Goal: Transaction & Acquisition: Purchase product/service

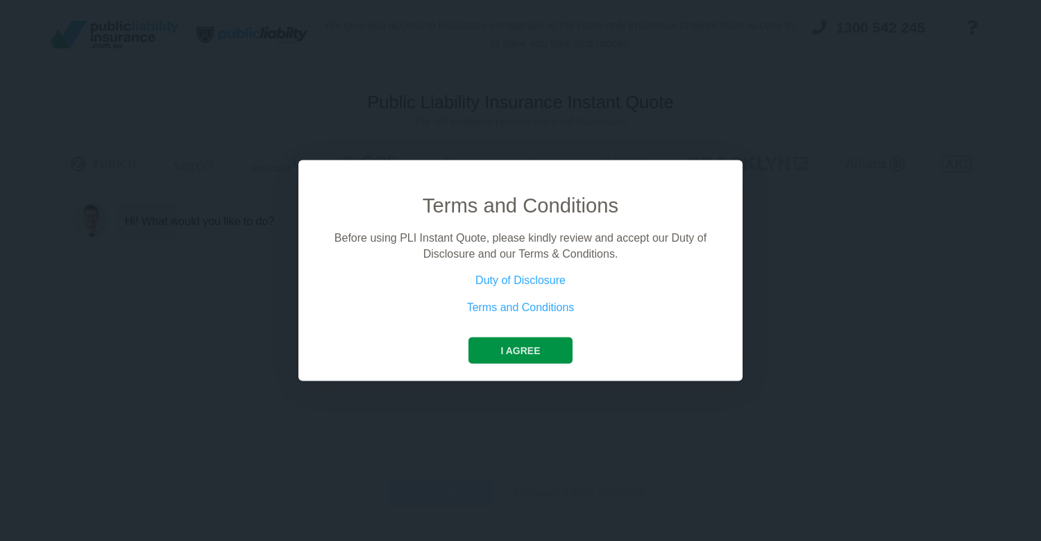
click at [534, 356] on button "I agree" at bounding box center [520, 350] width 103 height 26
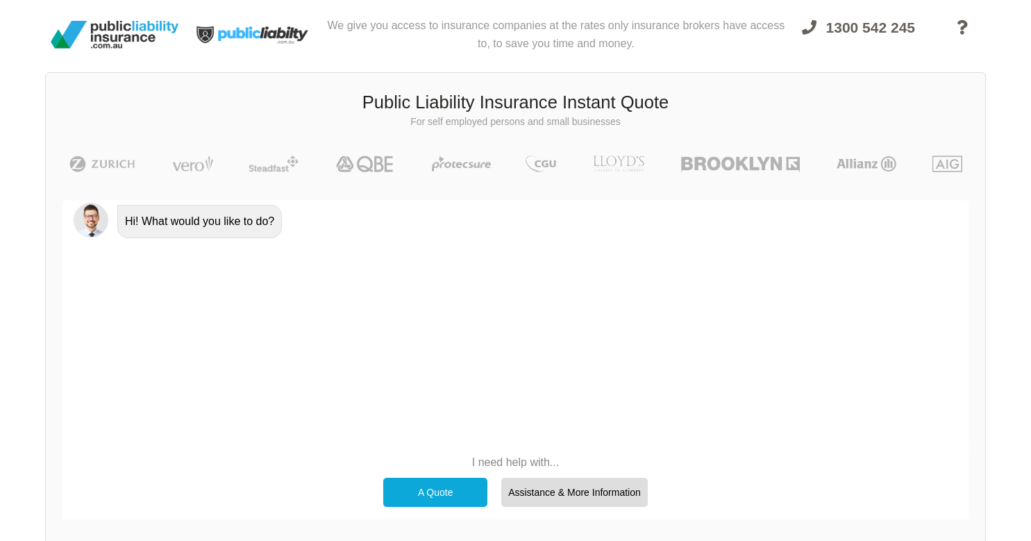
click at [428, 497] on div "A Quote" at bounding box center [435, 492] width 104 height 29
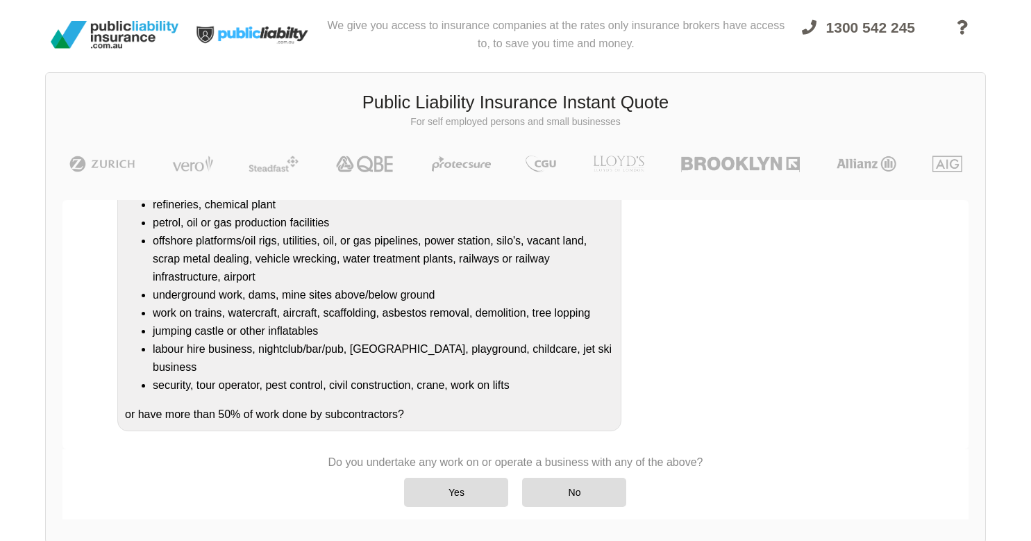
scroll to position [96, 0]
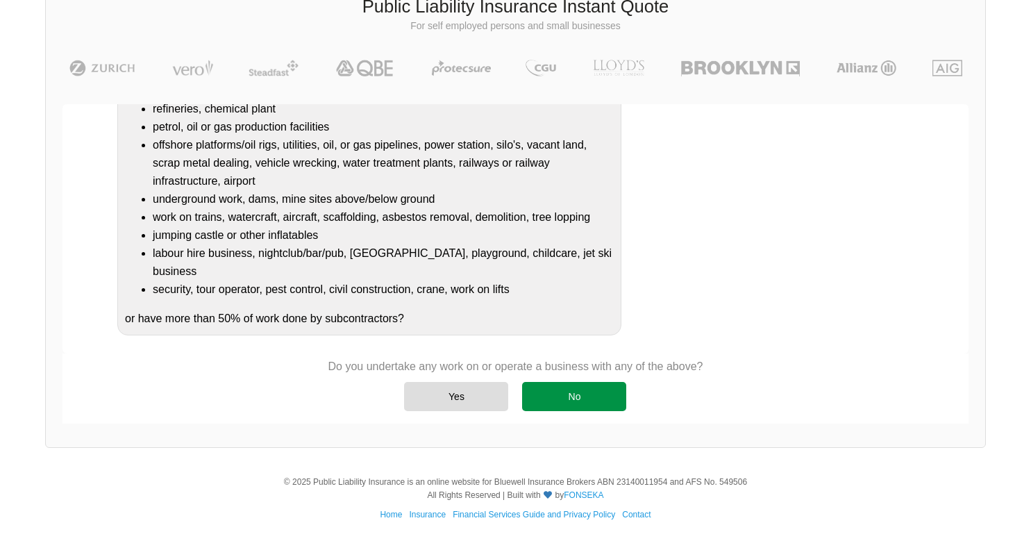
click at [594, 398] on div "No" at bounding box center [574, 396] width 104 height 29
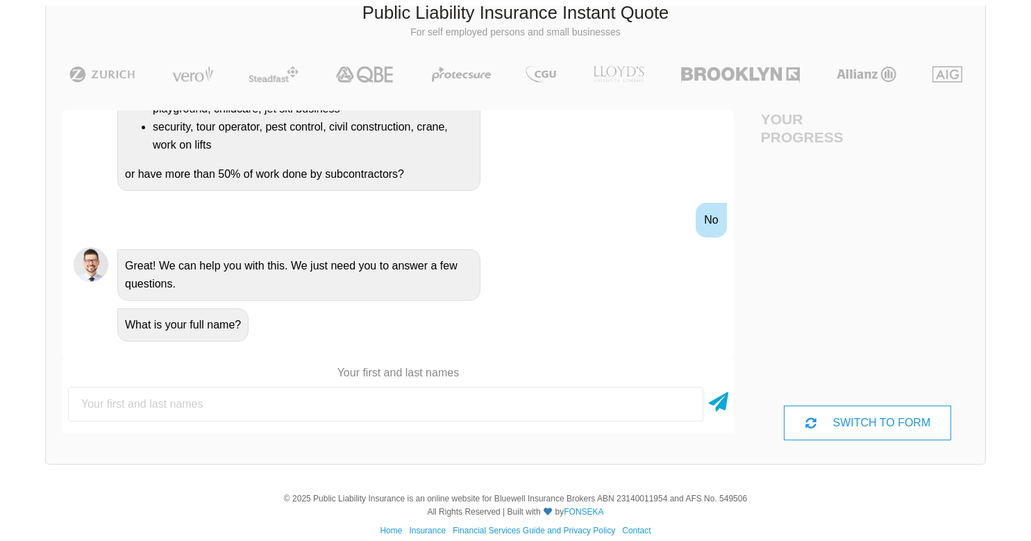
scroll to position [95, 0]
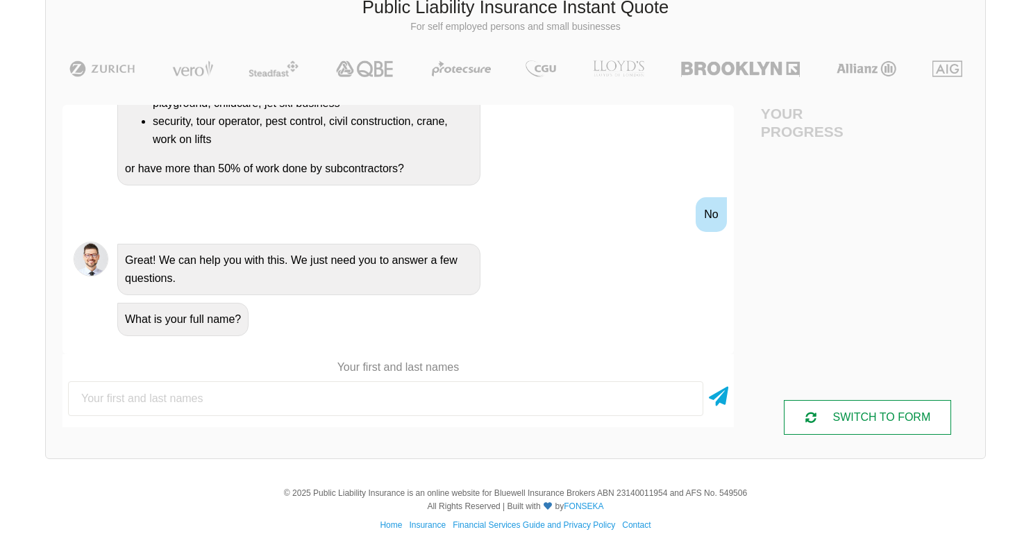
click at [872, 419] on div "SWITCH TO FORM" at bounding box center [867, 417] width 167 height 35
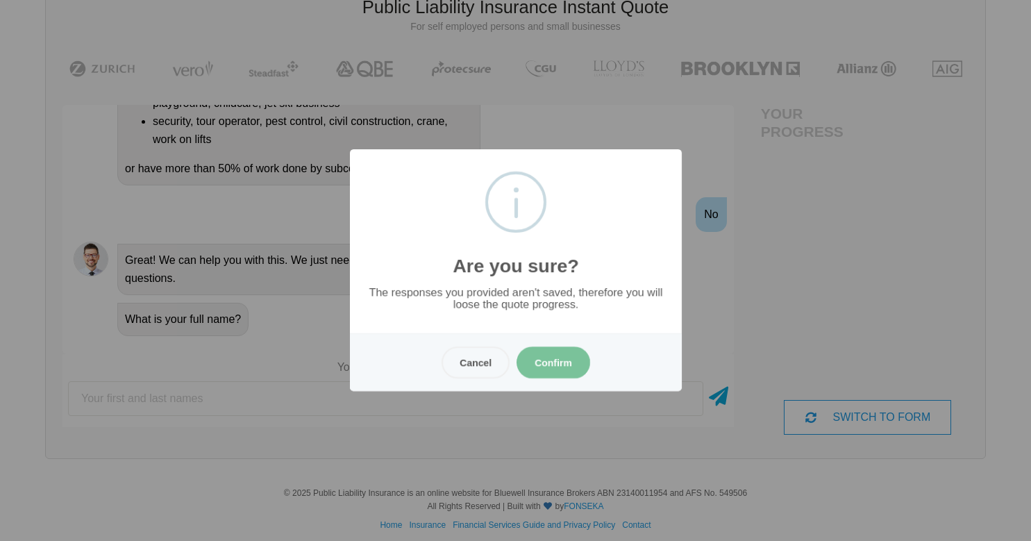
click at [568, 359] on button "Confirm" at bounding box center [553, 362] width 74 height 32
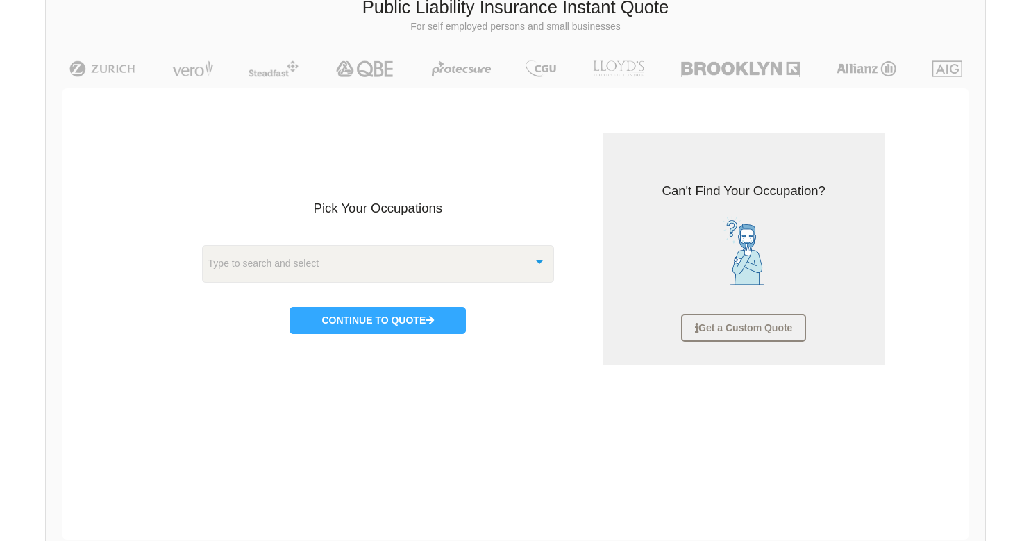
scroll to position [35, 0]
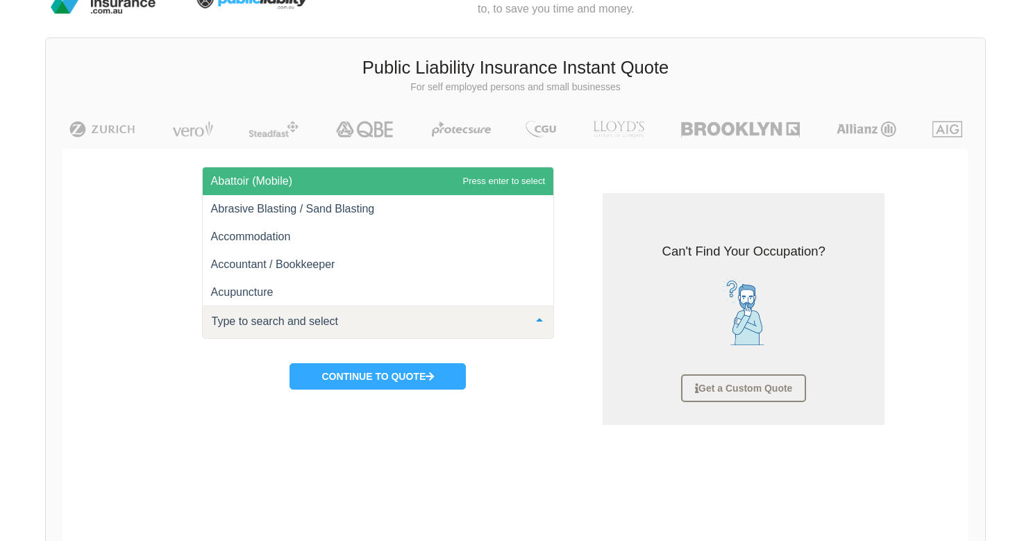
click at [534, 322] on div at bounding box center [539, 321] width 28 height 30
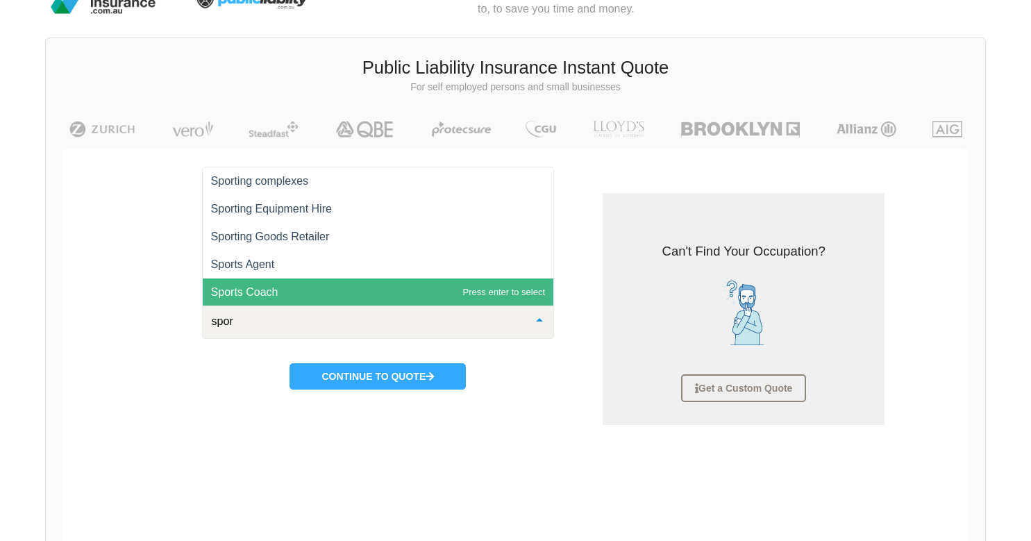
type input "sport"
click at [345, 283] on span "Sports Coach" at bounding box center [378, 292] width 351 height 28
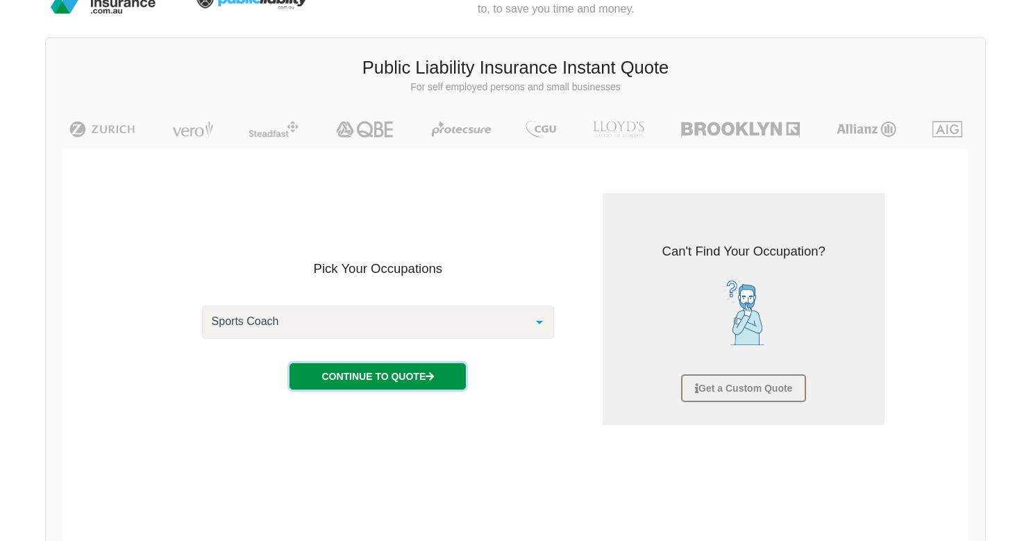
click at [378, 376] on button "Continue to Quote" at bounding box center [377, 376] width 176 height 26
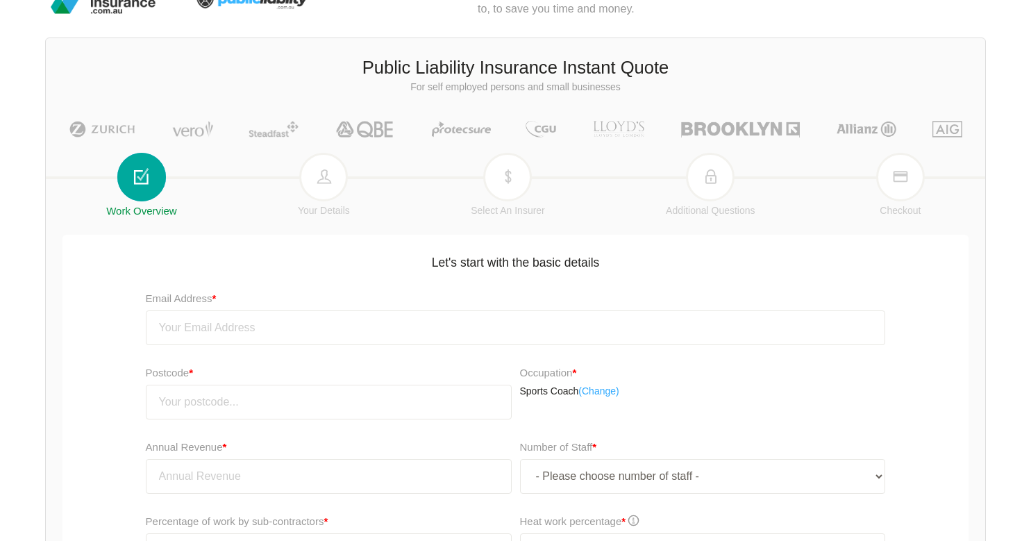
scroll to position [334, 0]
